Goal: Transaction & Acquisition: Purchase product/service

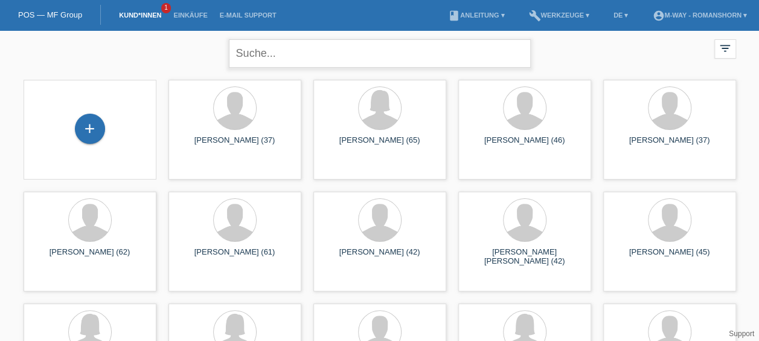
click at [285, 58] on input "text" at bounding box center [380, 53] width 302 height 28
type input "koop"
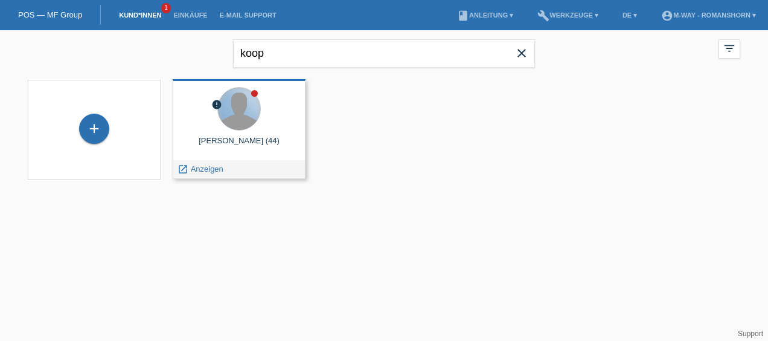
click at [249, 124] on div at bounding box center [239, 109] width 42 height 42
click at [228, 126] on div at bounding box center [239, 109] width 42 height 42
click at [186, 179] on div "error Roman Koop (44) launch Anzeigen" at bounding box center [239, 129] width 133 height 100
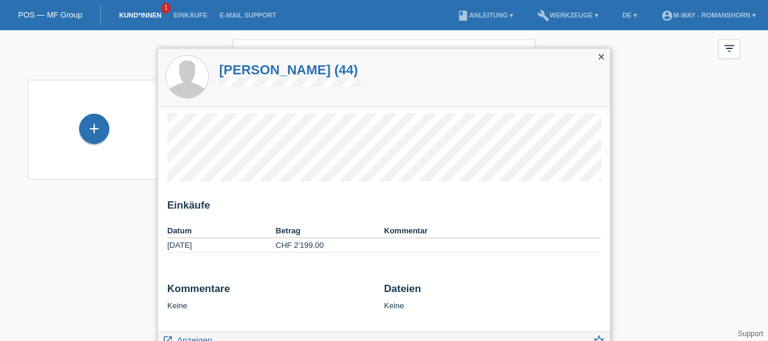
click at [603, 59] on icon "close" at bounding box center [602, 57] width 10 height 10
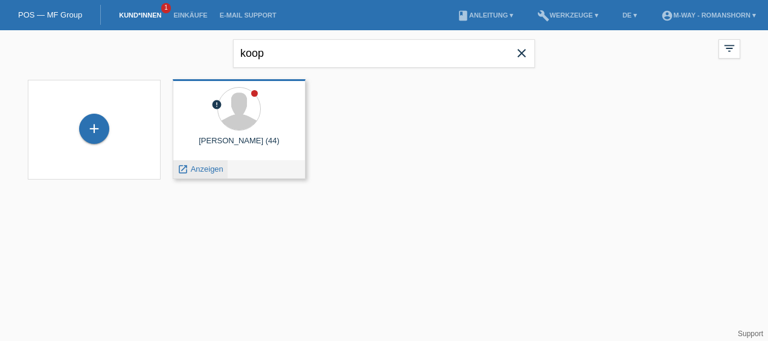
click at [198, 172] on span "Anzeigen" at bounding box center [207, 168] width 33 height 9
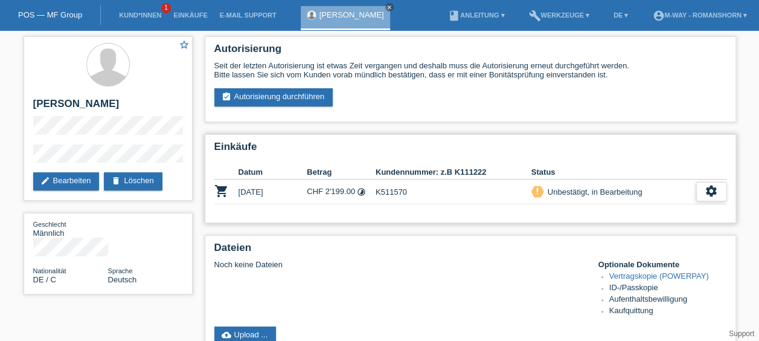
click at [710, 187] on icon "settings" at bounding box center [711, 190] width 13 height 13
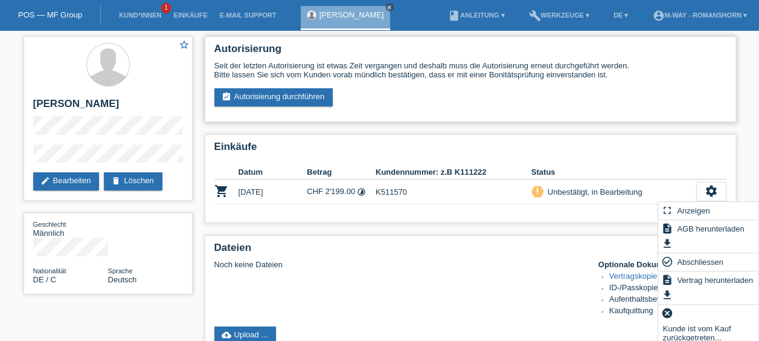
click at [692, 110] on div "Autorisierung Seit der letzten Autorisierung ist etwas Zeit vergangen und desha…" at bounding box center [471, 79] width 532 height 86
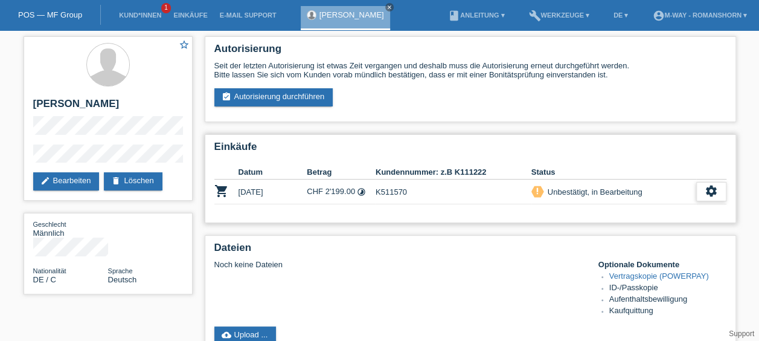
click at [714, 197] on icon "settings" at bounding box center [711, 190] width 13 height 13
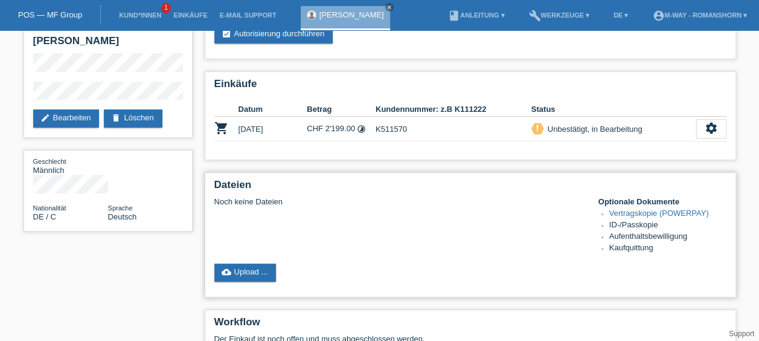
scroll to position [72, 0]
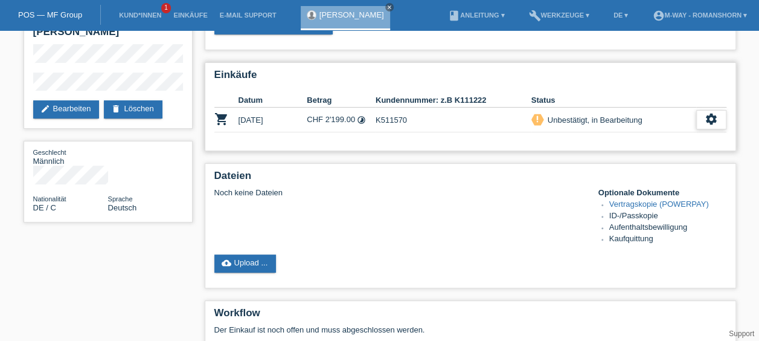
click at [715, 121] on icon "settings" at bounding box center [711, 118] width 13 height 13
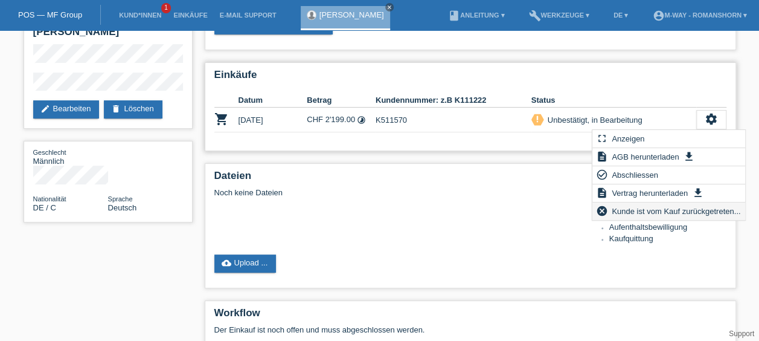
click at [619, 214] on span "Kunde ist vom Kauf zurückgetreten..." at bounding box center [676, 211] width 132 height 14
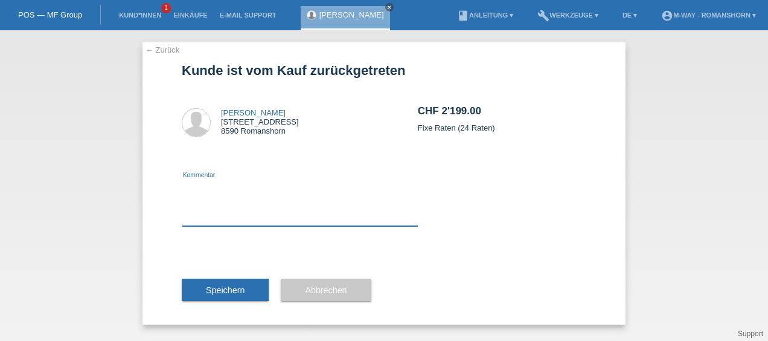
click at [259, 208] on textarea at bounding box center [300, 202] width 236 height 47
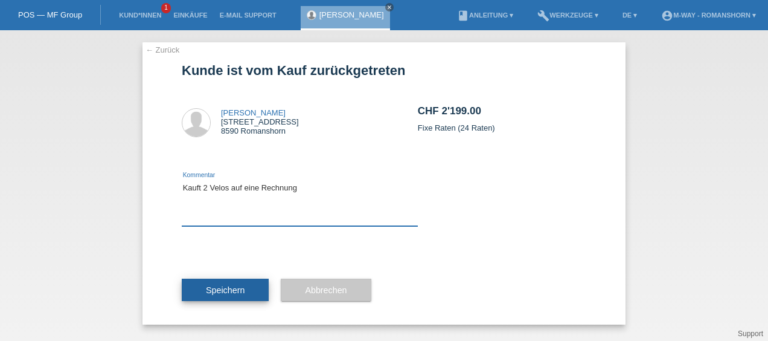
type textarea "Kauft 2 Velos auf eine Rechnung"
click at [236, 291] on span "Speichern" at bounding box center [225, 290] width 39 height 10
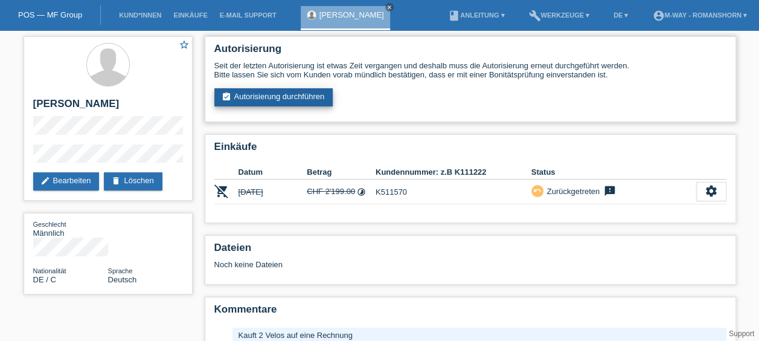
click at [286, 95] on link "assignment_turned_in Autorisierung durchführen" at bounding box center [273, 97] width 119 height 18
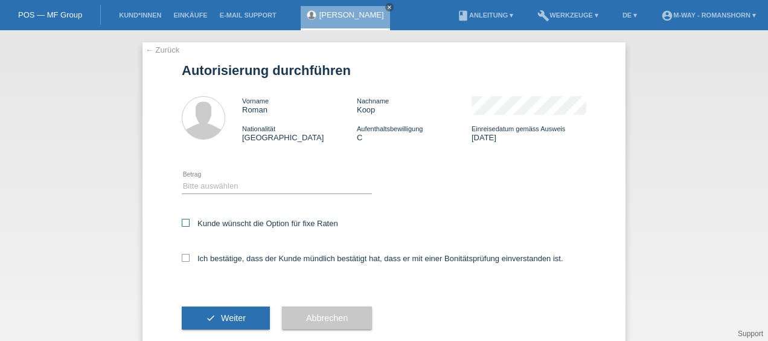
click at [192, 226] on label "Kunde wünscht die Option für fixe Raten" at bounding box center [260, 223] width 156 height 9
click at [190, 226] on input "Kunde wünscht die Option für fixe Raten" at bounding box center [186, 223] width 8 height 8
checkbox input "true"
click at [187, 257] on label "Ich bestätige, dass der Kunde mündlich bestätigt hat, dass er mit einer Bonität…" at bounding box center [373, 258] width 382 height 9
click at [187, 257] on input "Ich bestätige, dass der Kunde mündlich bestätigt hat, dass er mit einer Bonität…" at bounding box center [186, 258] width 8 height 8
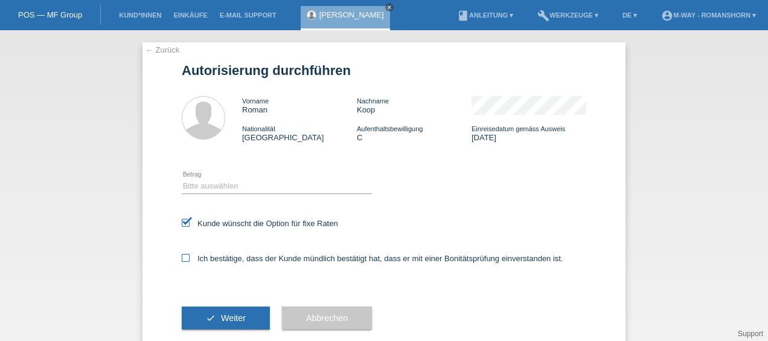
checkbox input "true"
click at [251, 181] on select "Bitte auswählen CHF 1.00 - CHF 499.00 CHF 500.00 - CHF 1'999.00 CHF 2'000.00 - …" at bounding box center [277, 186] width 190 height 14
select select "3"
click at [182, 179] on select "Bitte auswählen CHF 1.00 - CHF 499.00 CHF 500.00 - CHF 1'999.00 CHF 2'000.00 - …" at bounding box center [277, 186] width 190 height 14
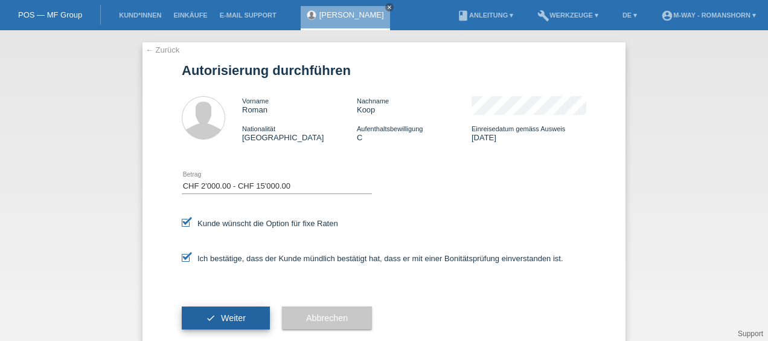
click at [219, 310] on button "check Weiter" at bounding box center [226, 317] width 88 height 23
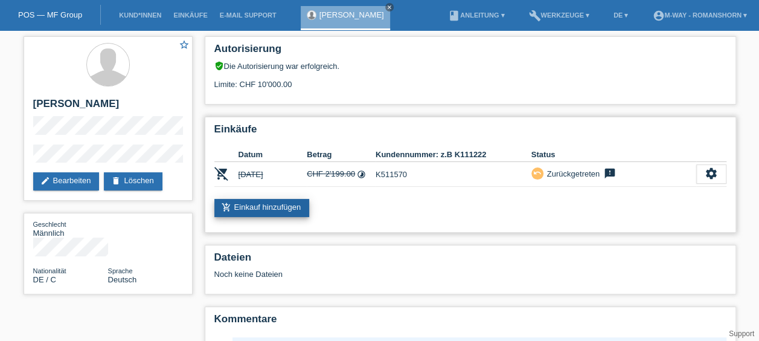
click at [263, 205] on link "add_shopping_cart Einkauf hinzufügen" at bounding box center [261, 208] width 95 height 18
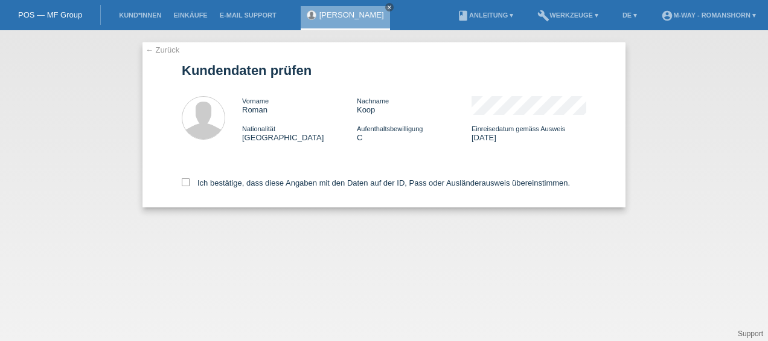
click at [187, 188] on div "Ich bestätige, dass diese Angaben mit den Daten auf der ID, Pass oder Ausländer…" at bounding box center [384, 180] width 405 height 53
click at [192, 188] on div "Ich bestätige, dass diese Angaben mit den Daten auf der ID, Pass oder Ausländer…" at bounding box center [384, 180] width 405 height 53
click at [190, 187] on label "Ich bestätige, dass diese Angaben mit den Daten auf der ID, Pass oder Ausländer…" at bounding box center [376, 182] width 388 height 9
click at [190, 186] on input "Ich bestätige, dass diese Angaben mit den Daten auf der ID, Pass oder Ausländer…" at bounding box center [186, 182] width 8 height 8
checkbox input "true"
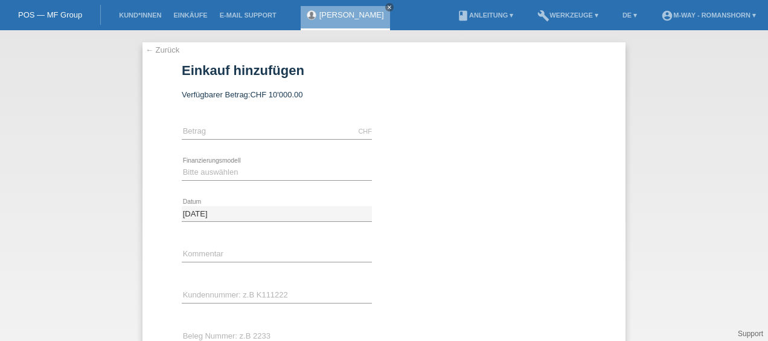
click at [153, 51] on link "← Zurück" at bounding box center [163, 49] width 34 height 9
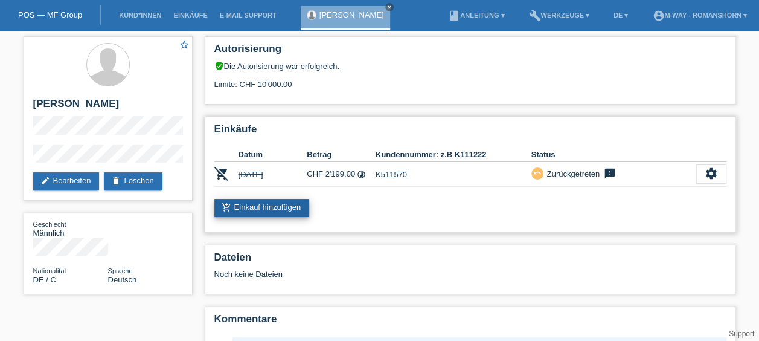
click at [277, 206] on link "add_shopping_cart Einkauf hinzufügen" at bounding box center [261, 208] width 95 height 18
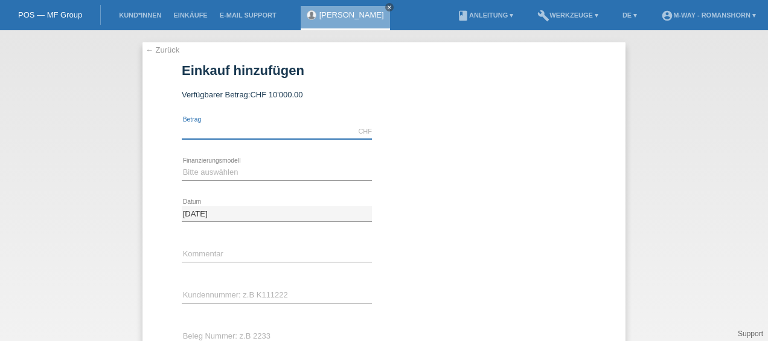
click at [225, 128] on input "text" at bounding box center [277, 131] width 190 height 15
type input "494780.00"
click at [198, 178] on select "Bitte auswählen Fixe Raten Kauf auf Rechnung mit Teilzahlungsoption" at bounding box center [277, 172] width 190 height 14
select select "77"
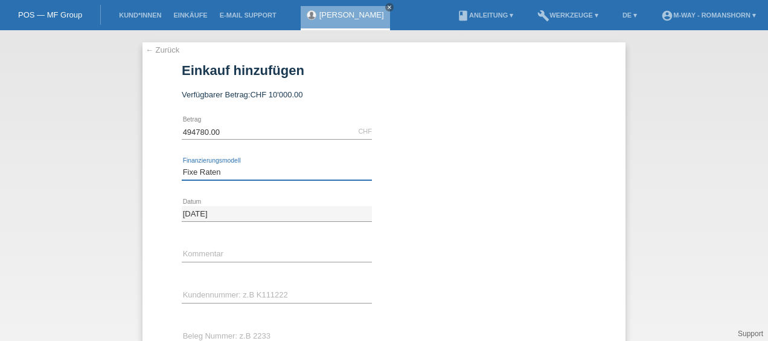
click at [182, 165] on select "Bitte auswählen Fixe Raten Kauf auf Rechnung mit Teilzahlungsoption" at bounding box center [277, 172] width 190 height 14
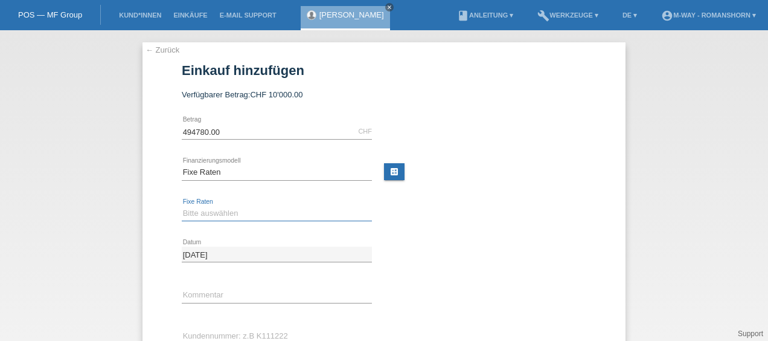
click at [204, 211] on select "Bitte auswählen 4 Raten 5 Raten 6 Raten 7 Raten 8 Raten 9 Raten 10 Raten 11 Rat…" at bounding box center [277, 213] width 190 height 14
select select "202"
click at [182, 206] on select "Bitte auswählen 4 Raten 5 Raten 6 Raten 7 Raten 8 Raten 9 Raten 10 Raten 11 Rat…" at bounding box center [277, 213] width 190 height 14
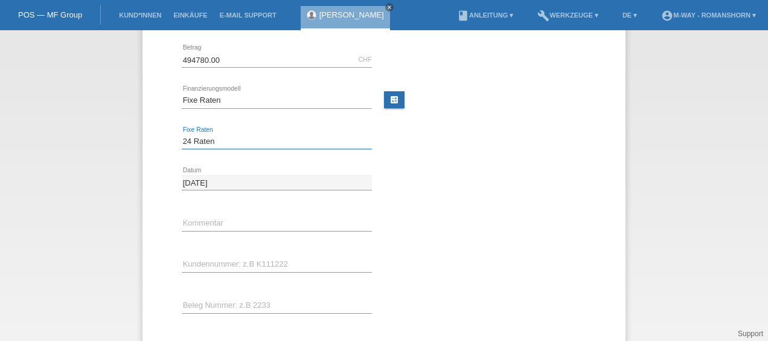
scroll to position [76, 0]
click at [254, 231] on div "error Kommentar" at bounding box center [277, 219] width 190 height 41
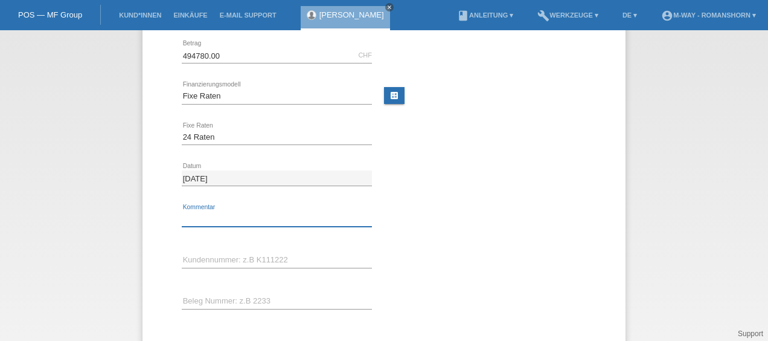
click at [255, 222] on input "text" at bounding box center [277, 218] width 190 height 15
type input "2x Allegro"
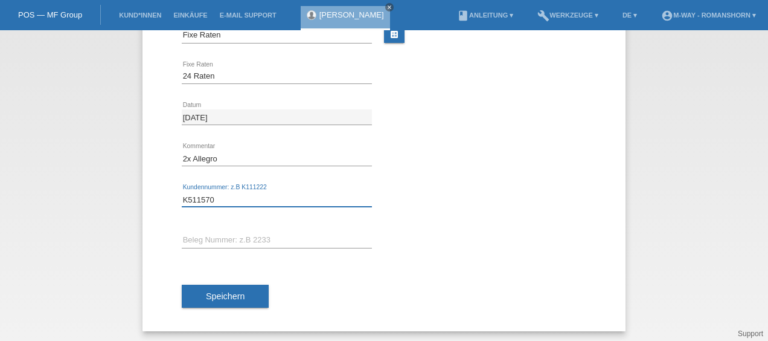
scroll to position [138, 0]
type input "K511570"
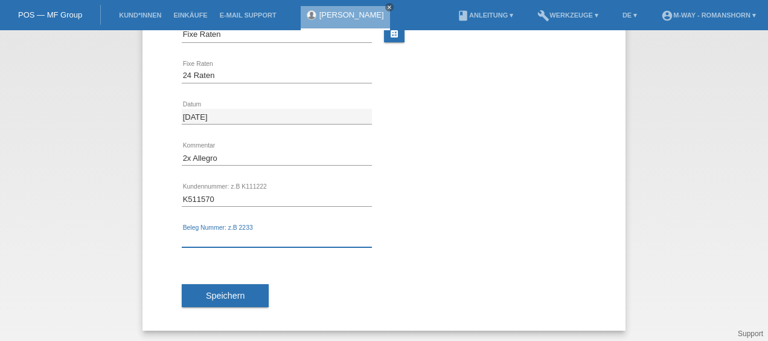
click at [243, 237] on input "text" at bounding box center [277, 239] width 190 height 15
click at [199, 235] on input "11838/52" at bounding box center [277, 239] width 190 height 15
type input "11839/52"
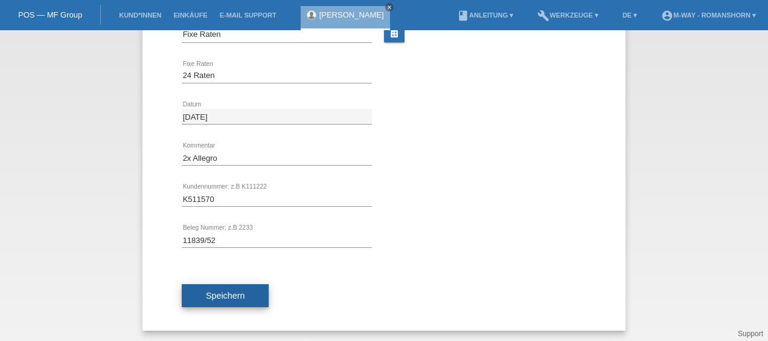
click at [222, 288] on button "Speichern" at bounding box center [225, 295] width 87 height 23
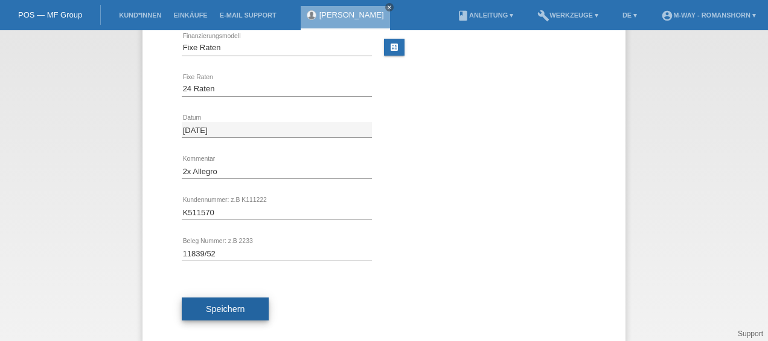
click at [220, 311] on span "Speichern" at bounding box center [225, 309] width 39 height 10
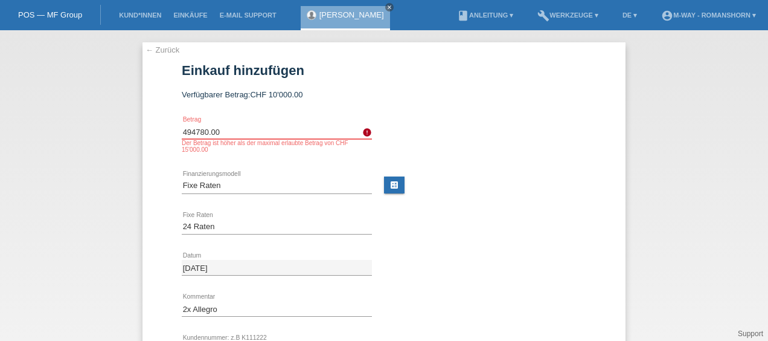
click at [187, 129] on input "494780.00" at bounding box center [277, 131] width 190 height 15
click at [203, 129] on input "494780.00" at bounding box center [277, 131] width 190 height 15
click at [198, 130] on input "4947.00" at bounding box center [277, 131] width 190 height 15
click at [232, 130] on input "4947.80" at bounding box center [277, 131] width 190 height 15
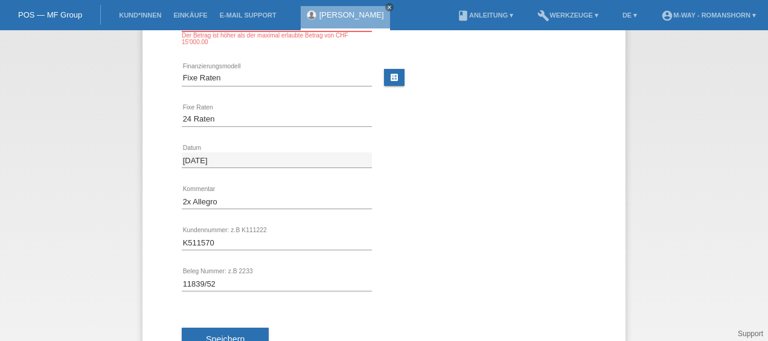
scroll to position [152, 0]
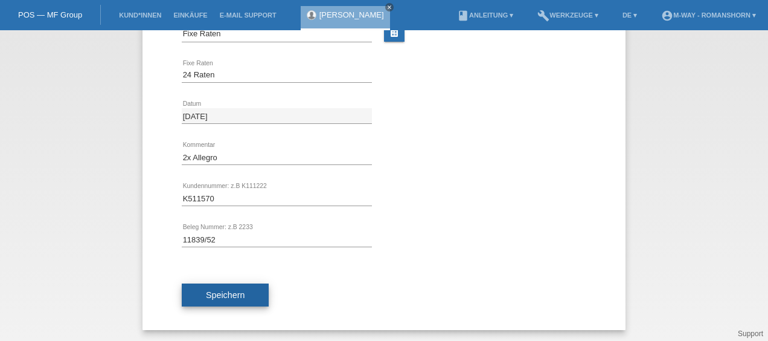
type input "4947.80"
click at [212, 296] on span "Speichern" at bounding box center [225, 295] width 39 height 10
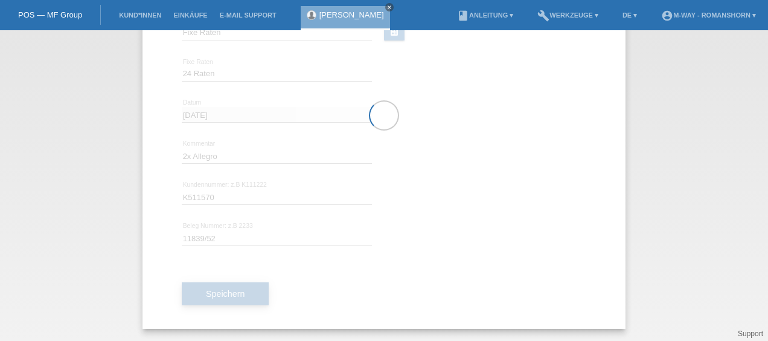
scroll to position [138, 0]
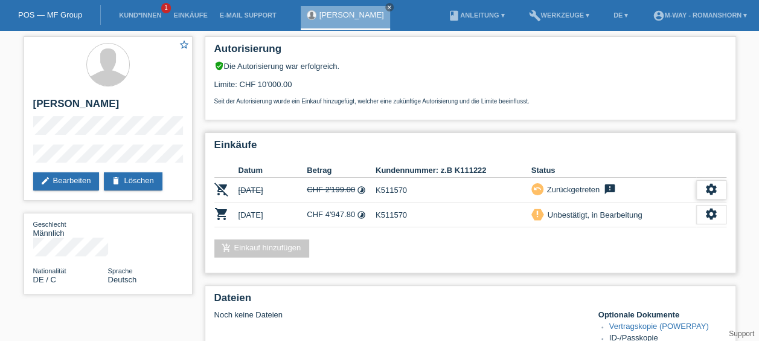
click at [725, 187] on div "settings" at bounding box center [712, 189] width 30 height 19
